Goal: Information Seeking & Learning: Find specific fact

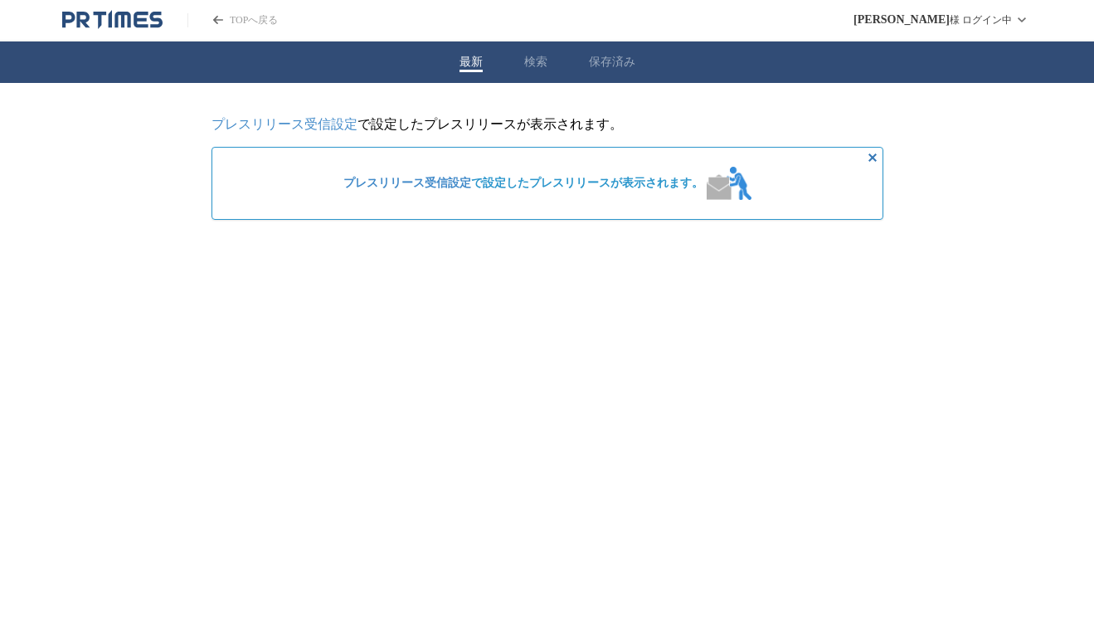
click at [622, 246] on html "TOPへ戻る [PERSON_NAME] ログイン中 最新 検索 保存済み プレスリリース受信設定 で設定したプレスリリースが表示されます。 プレスリリース受…" at bounding box center [547, 123] width 1094 height 246
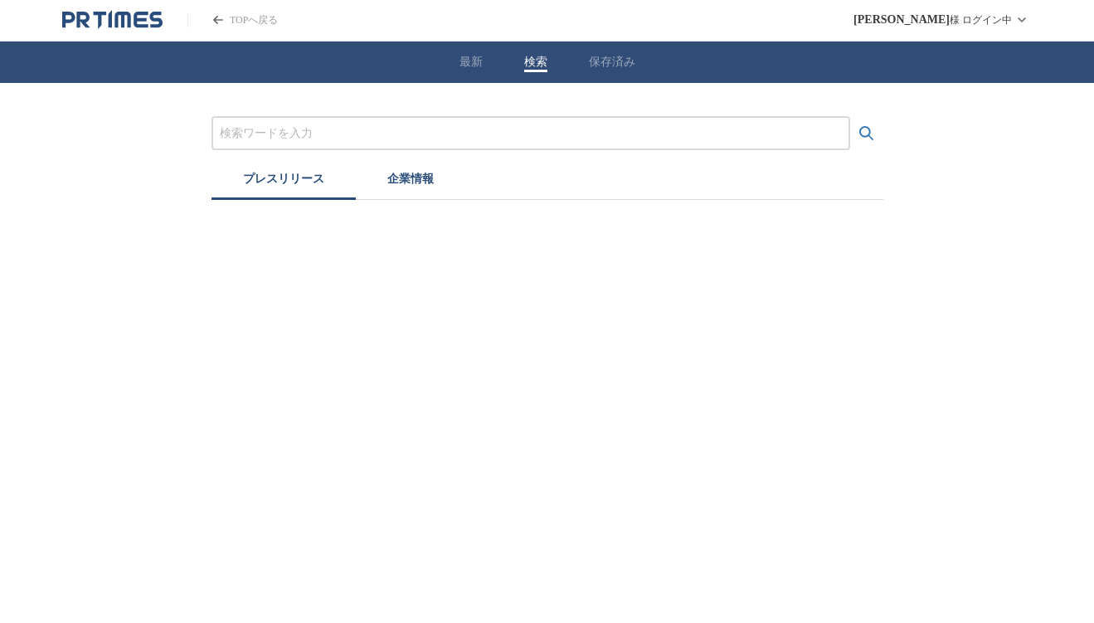
click at [541, 58] on button "検索" at bounding box center [535, 62] width 23 height 15
click at [610, 63] on button "保存済み" at bounding box center [612, 62] width 46 height 15
click at [526, 65] on button "検索" at bounding box center [535, 62] width 23 height 15
click at [395, 123] on div at bounding box center [531, 133] width 639 height 34
click at [484, 130] on input "プレスリリースおよび企業を検索する" at bounding box center [531, 133] width 622 height 18
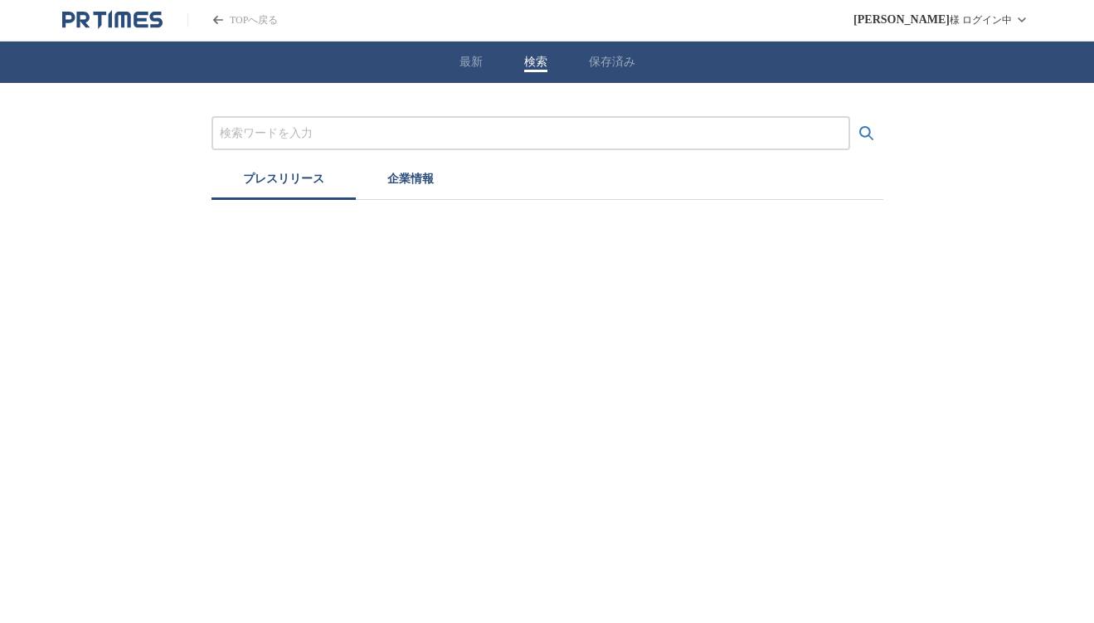
click at [487, 140] on input "プレスリリースおよび企業を検索する" at bounding box center [531, 133] width 622 height 18
type input "ロッテ　クーリッシュ"
click at [850, 117] on button "検索する" at bounding box center [866, 133] width 33 height 33
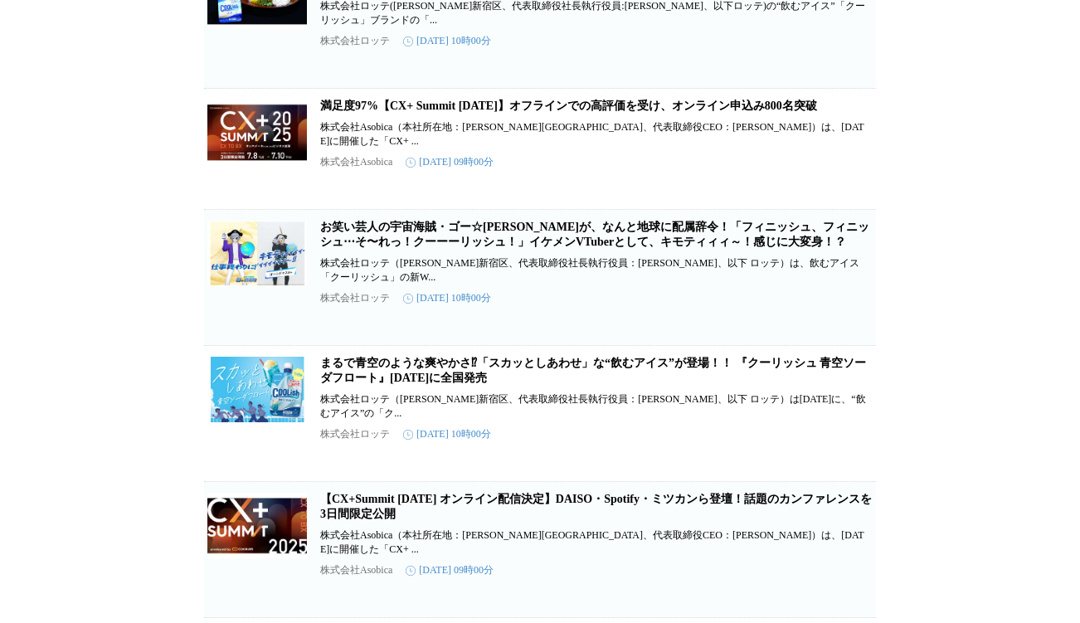
scroll to position [1493, 0]
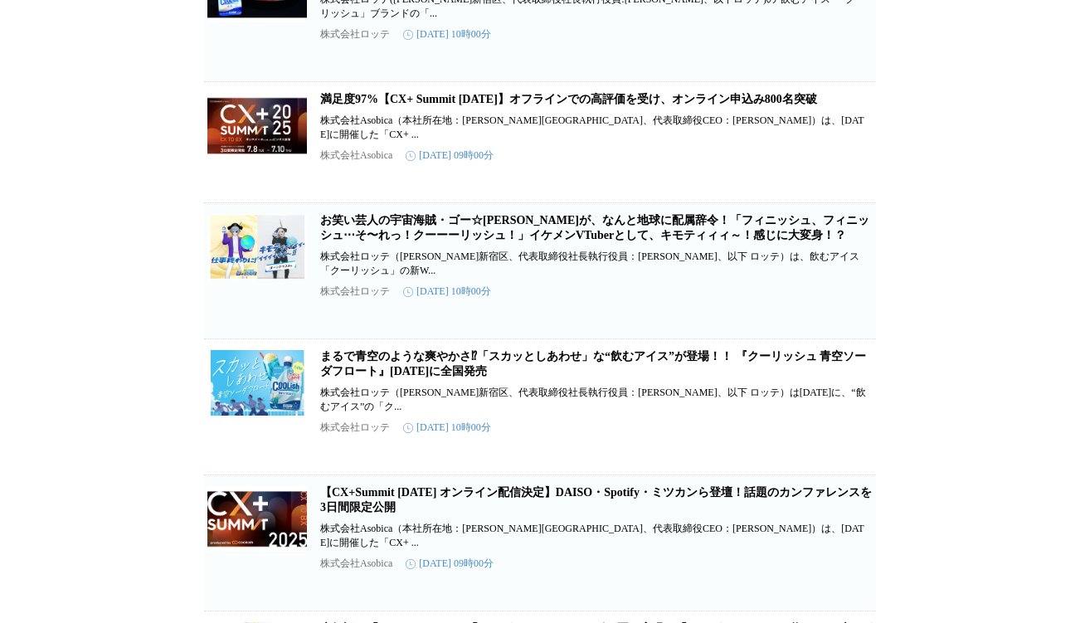
click at [633, 379] on h2 "まるで青空のような爽やかさ⁉「スカッとしあわせ」な“飲むアイス”が登場！！ 『クーリッシュ 青空ソーダフロート』[DATE]に全国発売" at bounding box center [596, 364] width 552 height 30
click at [638, 377] on link "まるで青空のような爽やかさ⁉「スカッとしあわせ」な“飲むアイス”が登場！！ 『クーリッシュ 青空ソーダフロート』[DATE]に全国発売" at bounding box center [593, 363] width 546 height 27
